Goal: Transaction & Acquisition: Purchase product/service

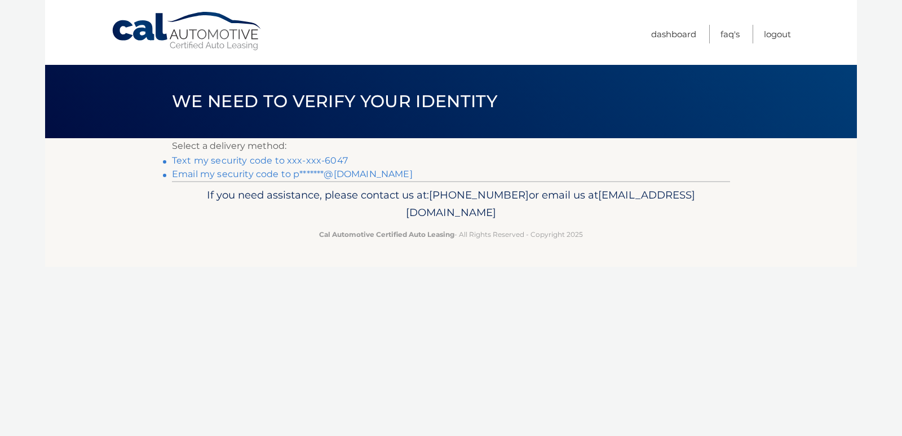
click at [261, 174] on link "Email my security code to p*******@gmail.com" at bounding box center [292, 174] width 241 height 11
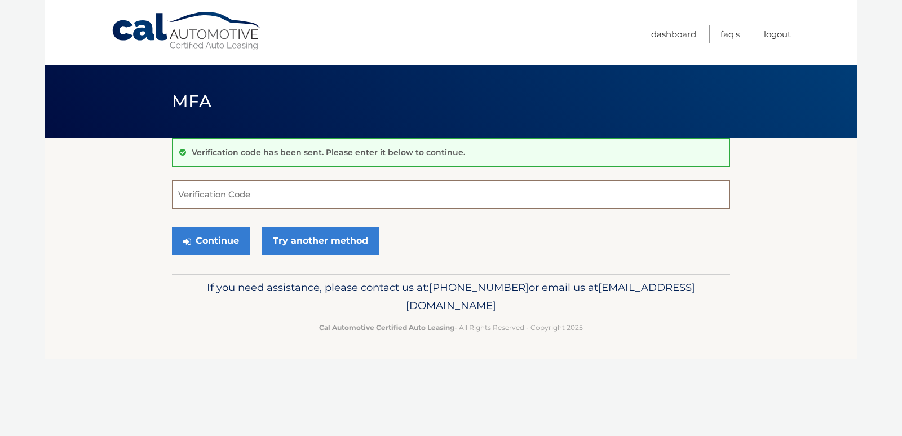
click at [231, 198] on input "Verification Code" at bounding box center [451, 194] width 558 height 28
type input "214197"
click at [223, 235] on button "Continue" at bounding box center [211, 241] width 78 height 28
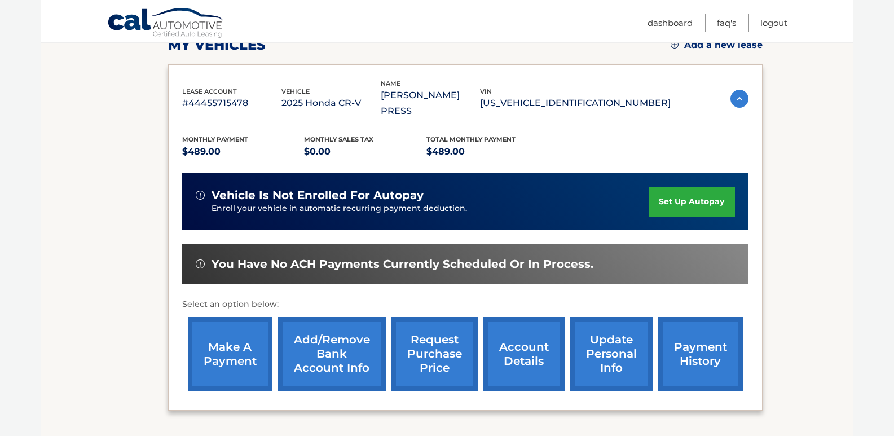
scroll to position [226, 0]
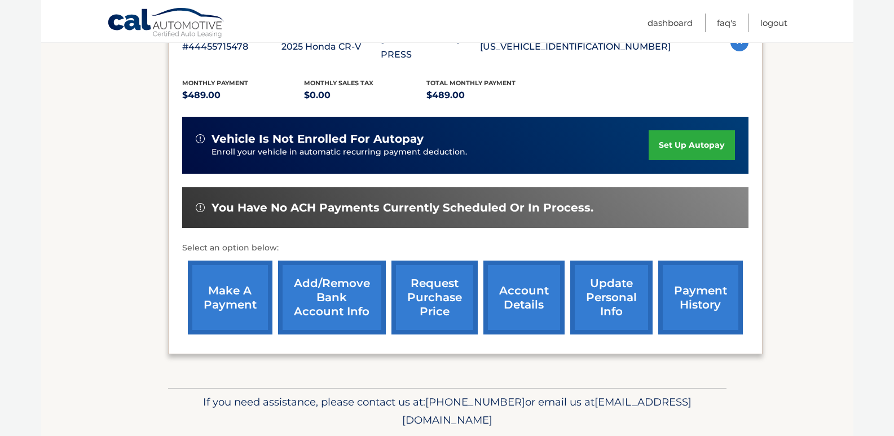
click at [235, 272] on link "make a payment" at bounding box center [230, 297] width 85 height 74
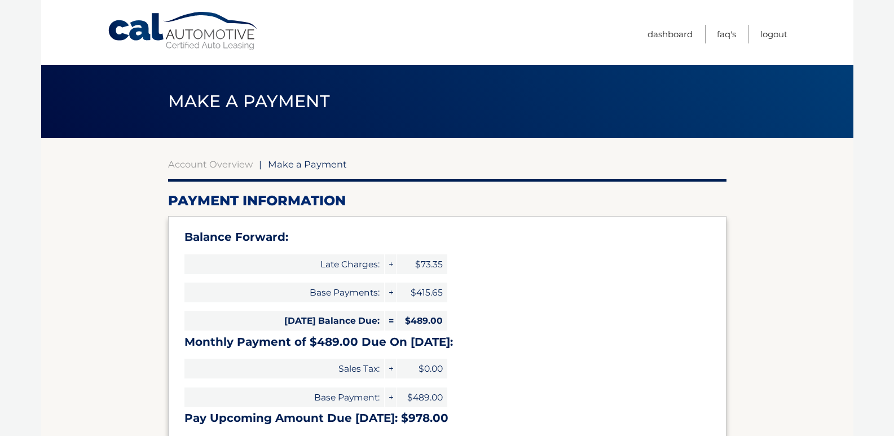
select select "Y2Q0ZjY4N2UtZmFjZi00NzU1LTkxNjUtZTlkZmZiNDg1MDk0"
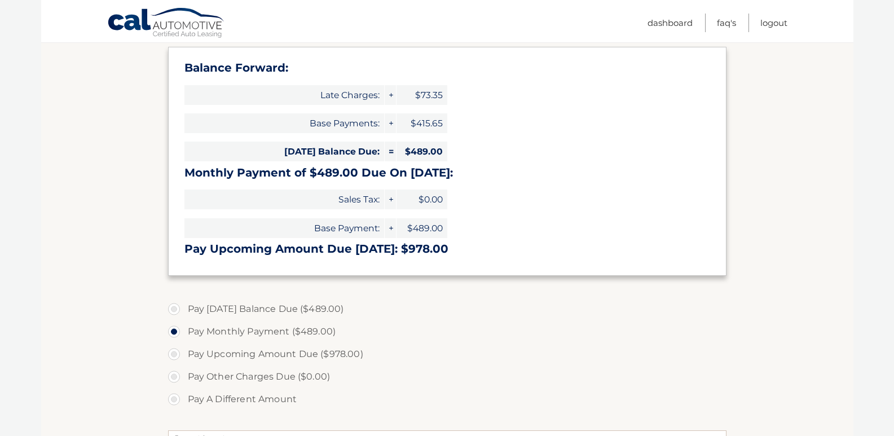
scroll to position [226, 0]
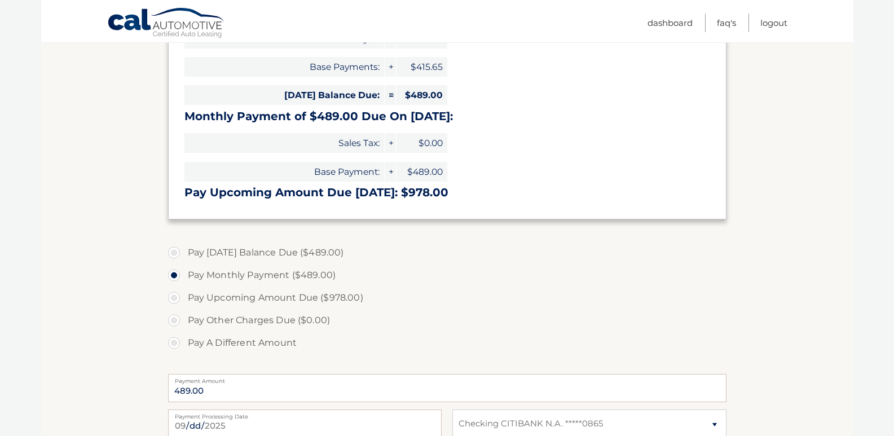
click at [172, 259] on label "Pay [DATE] Balance Due ($489.00)" at bounding box center [447, 252] width 558 height 23
click at [173, 259] on input "Pay [DATE] Balance Due ($489.00)" at bounding box center [178, 250] width 11 height 18
radio input "true"
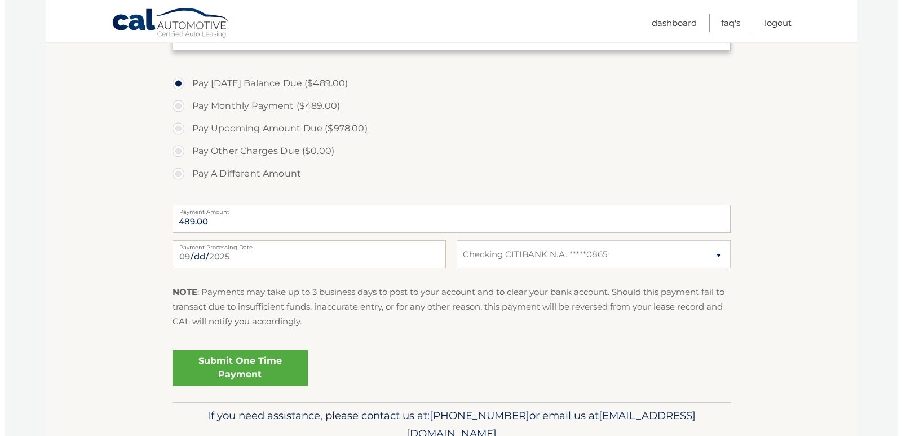
scroll to position [446, 0]
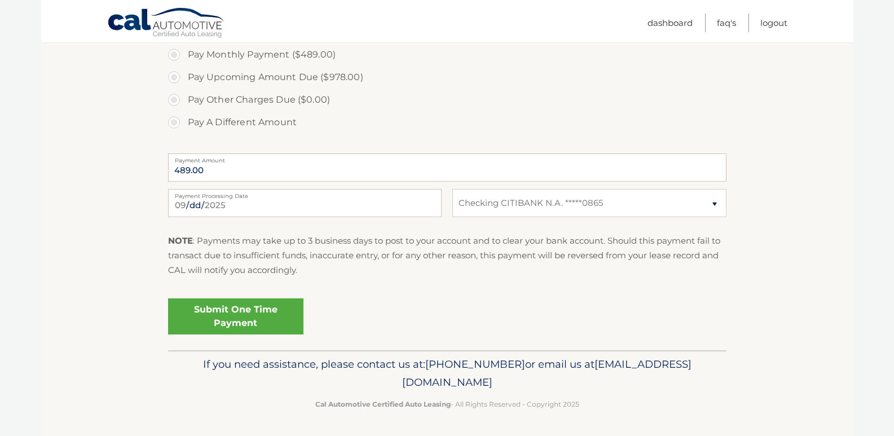
click at [233, 314] on link "Submit One Time Payment" at bounding box center [235, 316] width 135 height 36
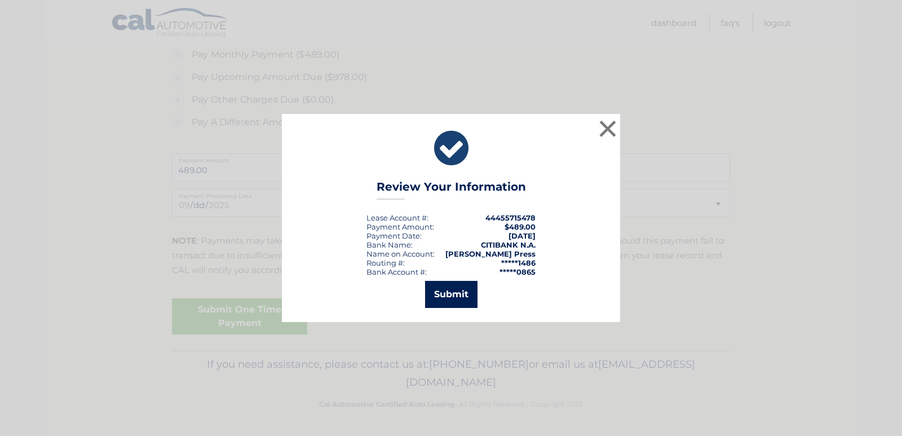
click at [451, 293] on button "Submit" at bounding box center [451, 294] width 52 height 27
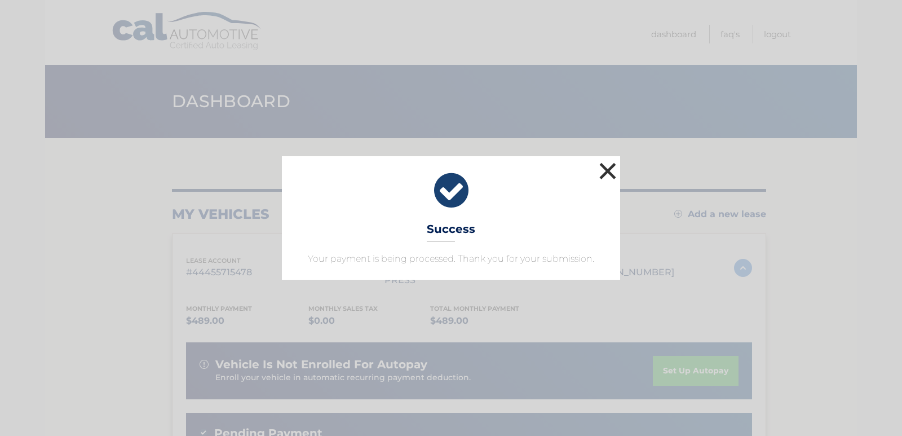
click at [607, 173] on button "×" at bounding box center [608, 171] width 23 height 23
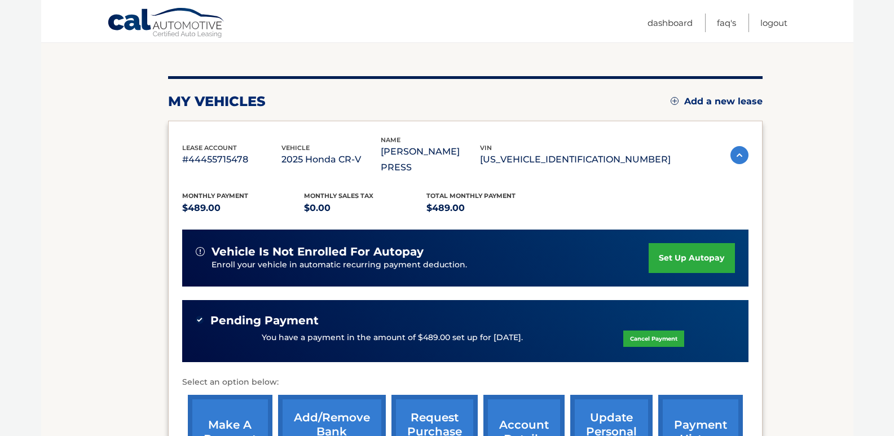
scroll to position [169, 0]
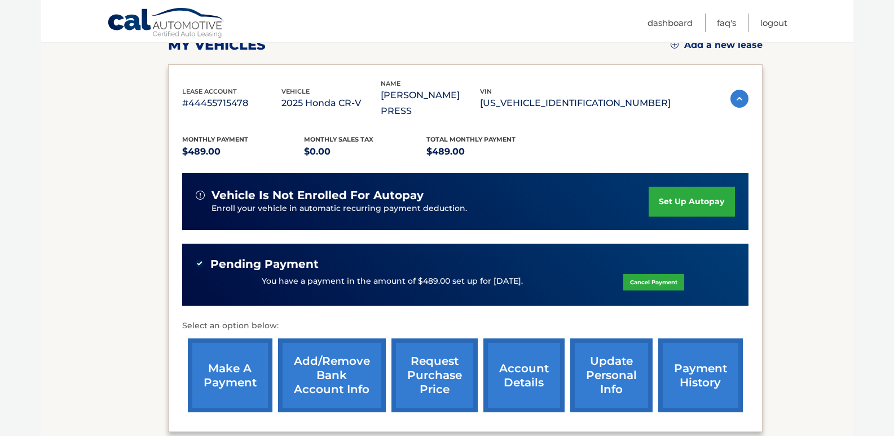
click at [707, 359] on link "payment history" at bounding box center [700, 375] width 85 height 74
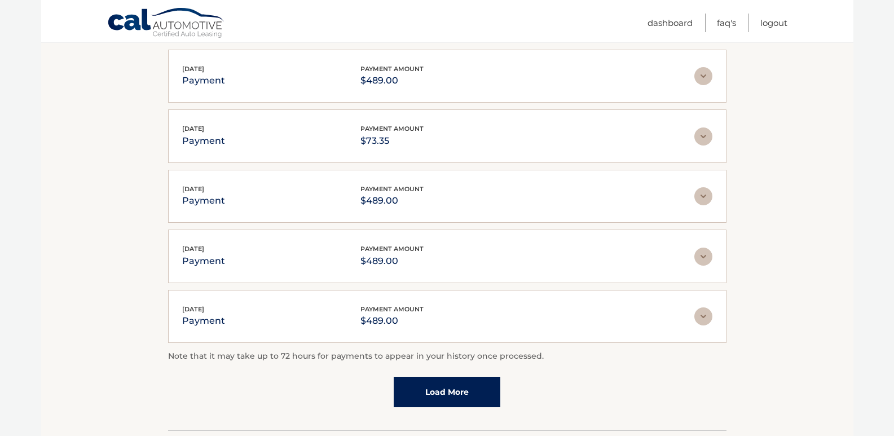
scroll to position [282, 0]
